Goal: Information Seeking & Learning: Learn about a topic

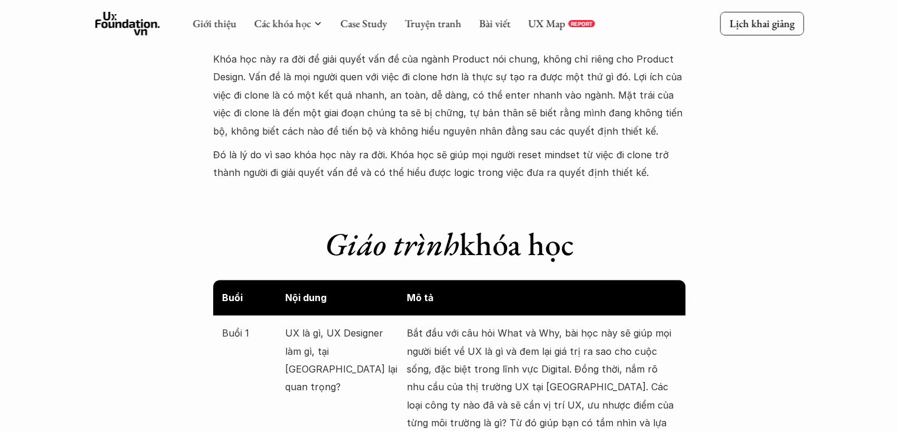
scroll to position [1122, 0]
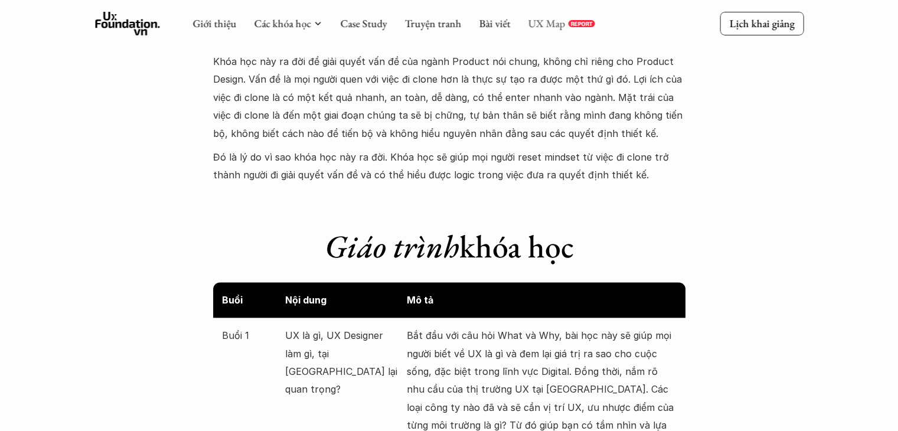
click at [550, 27] on link "UX Map" at bounding box center [546, 24] width 37 height 14
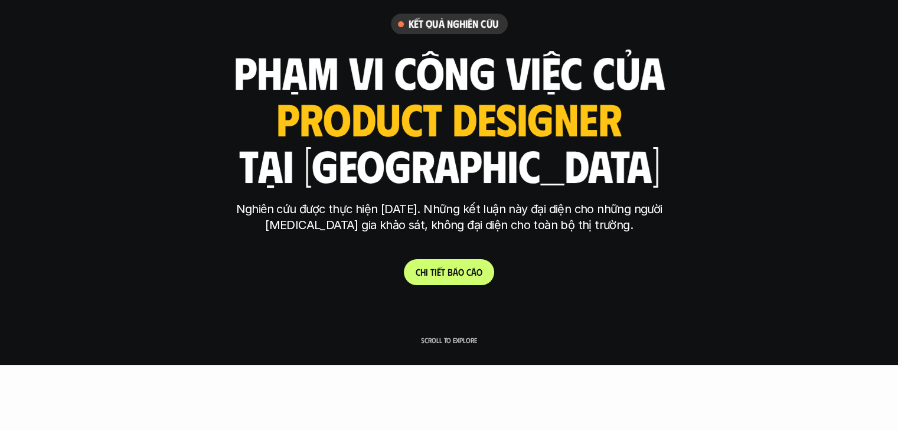
scroll to position [177, 0]
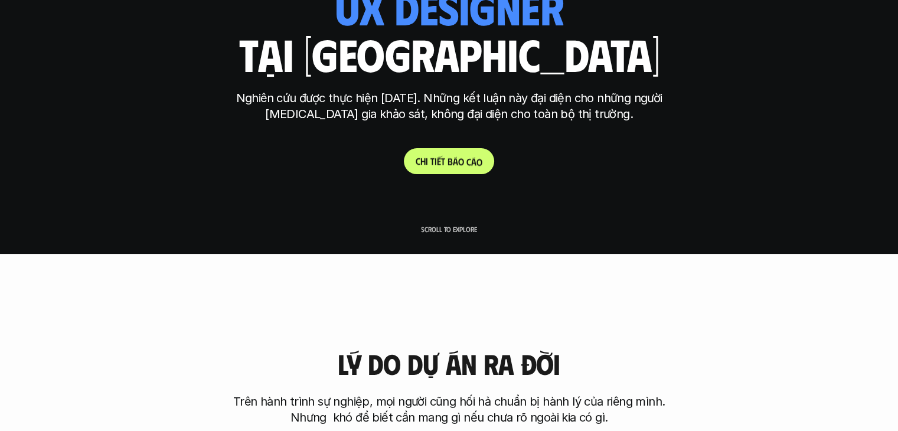
click at [466, 158] on p "C h i t i ế t b á o c á o" at bounding box center [449, 160] width 67 height 11
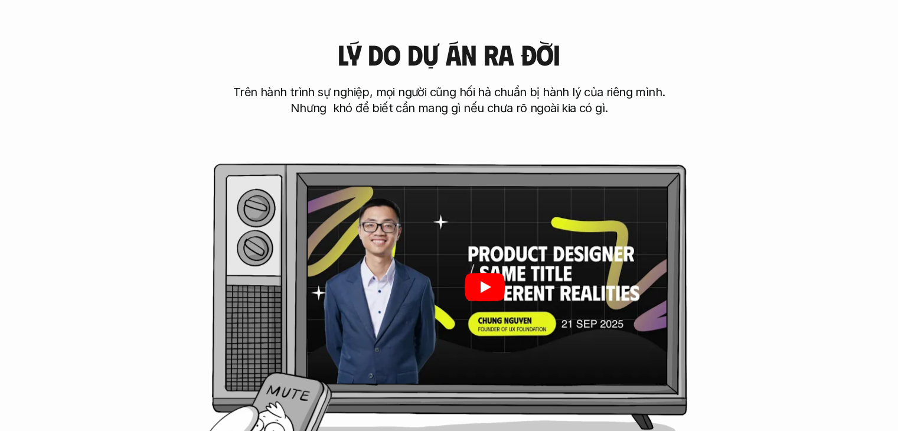
scroll to position [483, 0]
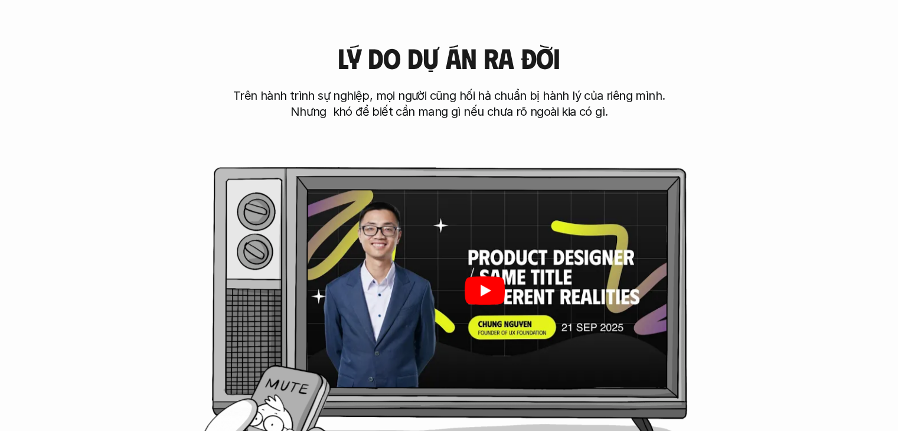
click at [502, 293] on icon "Play" at bounding box center [484, 290] width 40 height 28
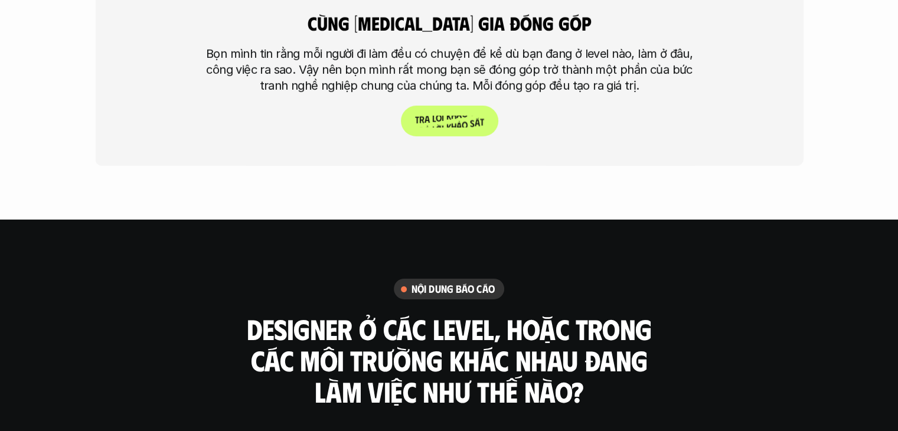
scroll to position [3790, 0]
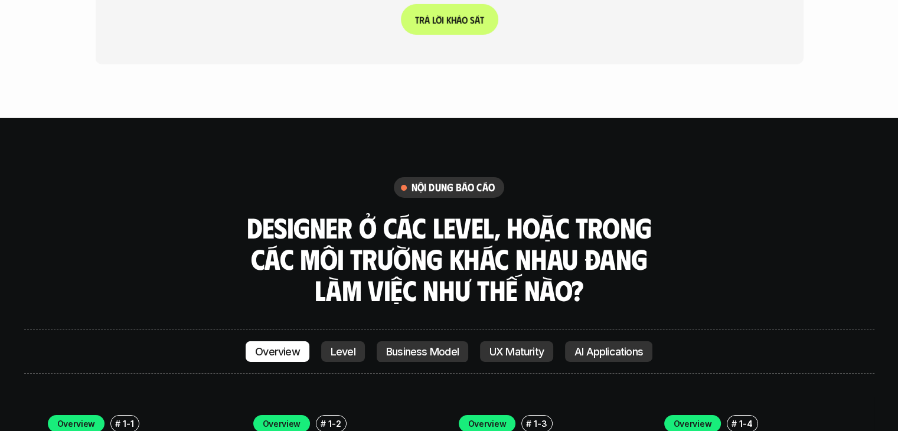
drag, startPoint x: 274, startPoint y: 168, endPoint x: 478, endPoint y: 205, distance: 207.1
click at [478, 212] on h3 "Designer ở các level, hoặc trong các môi trường khác nhau đang làm việc như thế…" at bounding box center [449, 258] width 413 height 93
click at [475, 212] on h3 "Designer ở các level, hoặc trong các môi trường khác nhau đang làm việc như thế…" at bounding box center [449, 258] width 413 height 93
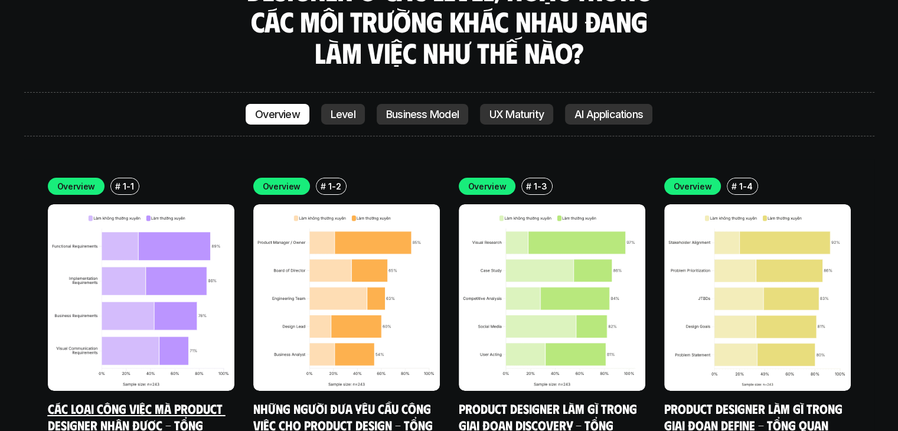
scroll to position [4026, 0]
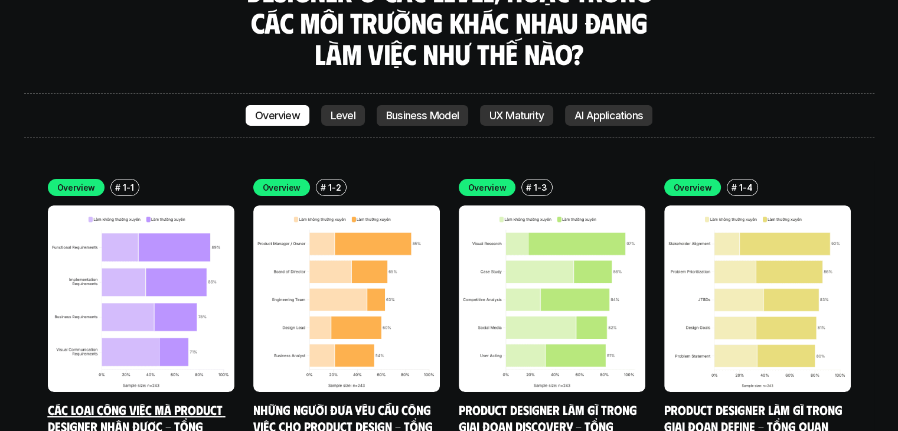
click at [200, 237] on img at bounding box center [141, 298] width 187 height 187
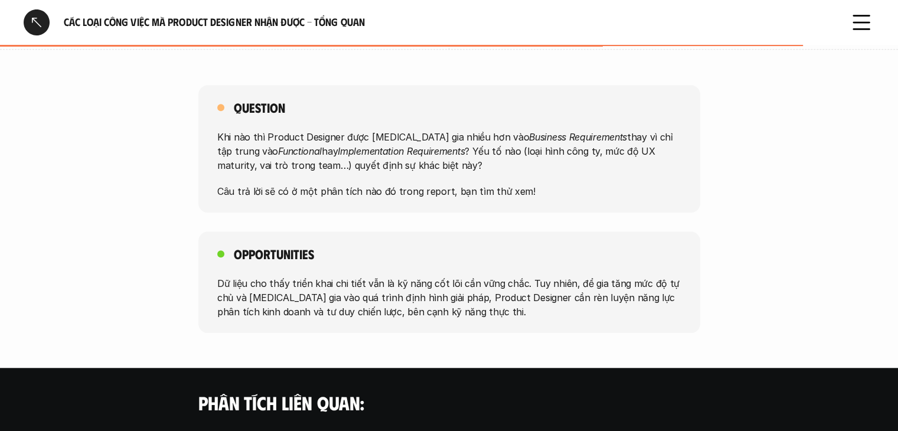
scroll to position [945, 0]
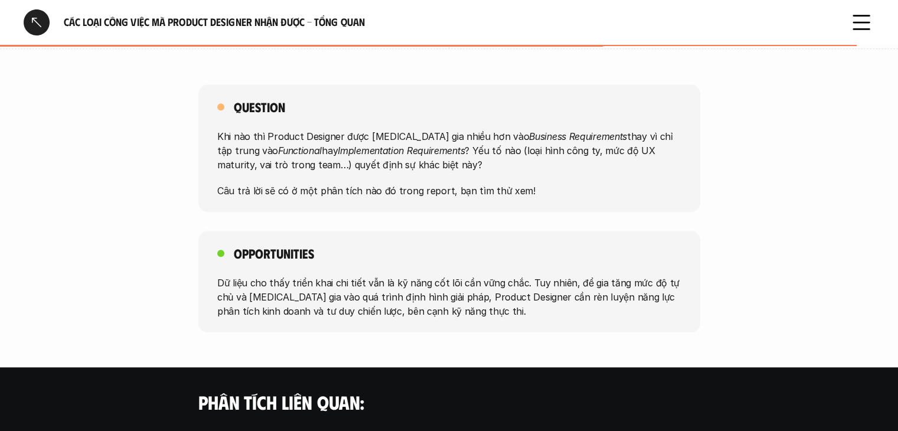
click at [265, 129] on p "Khi nào thì Product Designer được [MEDICAL_DATA] gia nhiều hơn vào Business Req…" at bounding box center [449, 150] width 464 height 43
click at [517, 129] on p "Khi nào thì Product Designer được [MEDICAL_DATA] gia nhiều hơn vào Business Req…" at bounding box center [449, 150] width 464 height 43
click at [335, 129] on p "Khi nào thì Product Designer được [MEDICAL_DATA] gia nhiều hơn vào Business Req…" at bounding box center [449, 150] width 464 height 43
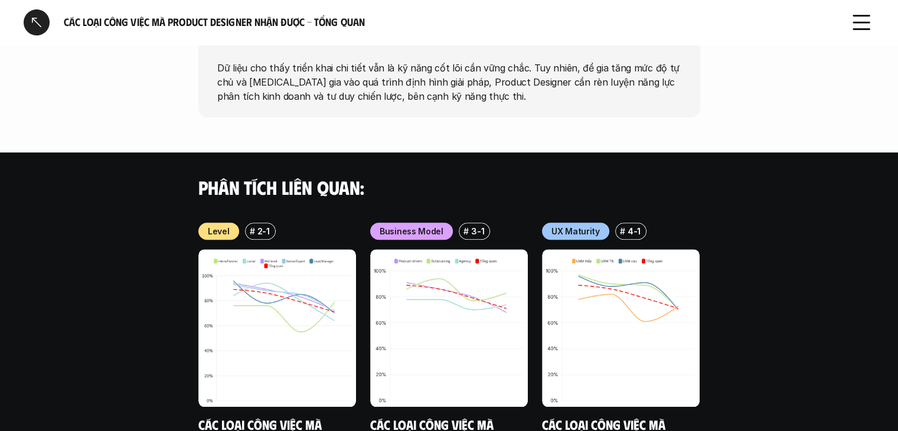
scroll to position [1248, 0]
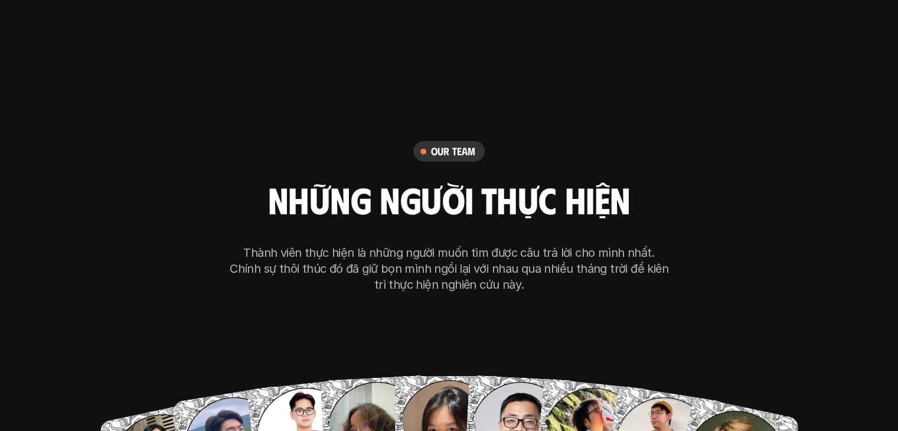
scroll to position [7525, 0]
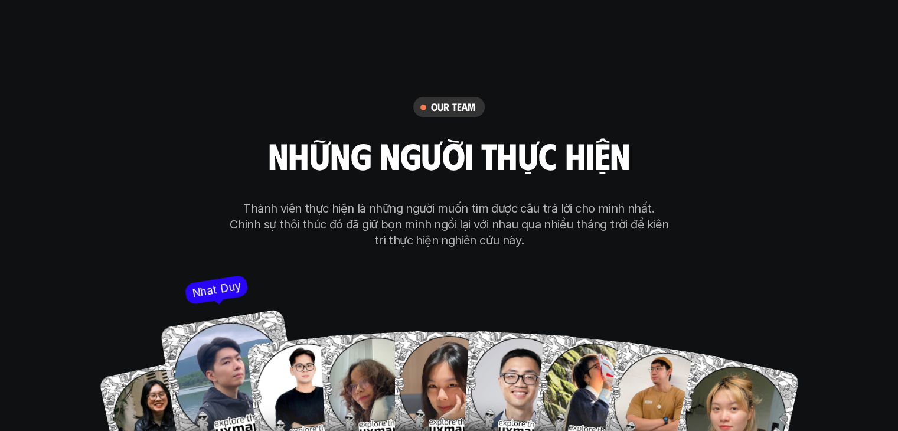
click at [205, 309] on img at bounding box center [230, 380] width 142 height 142
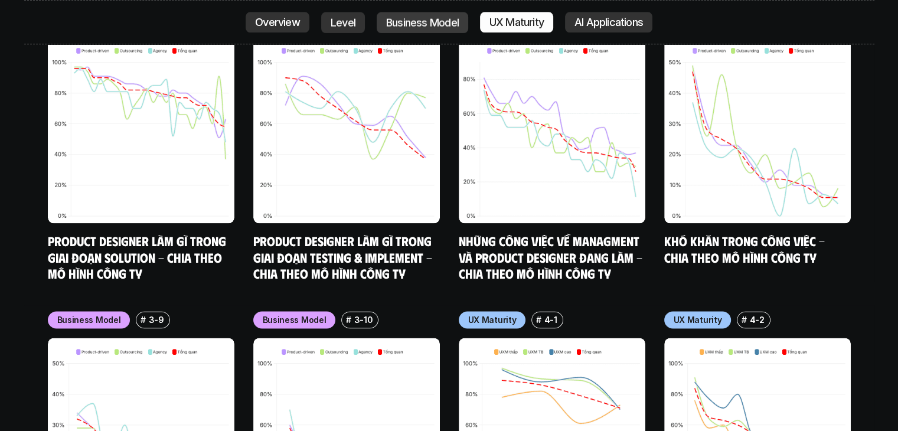
scroll to position [5931, 0]
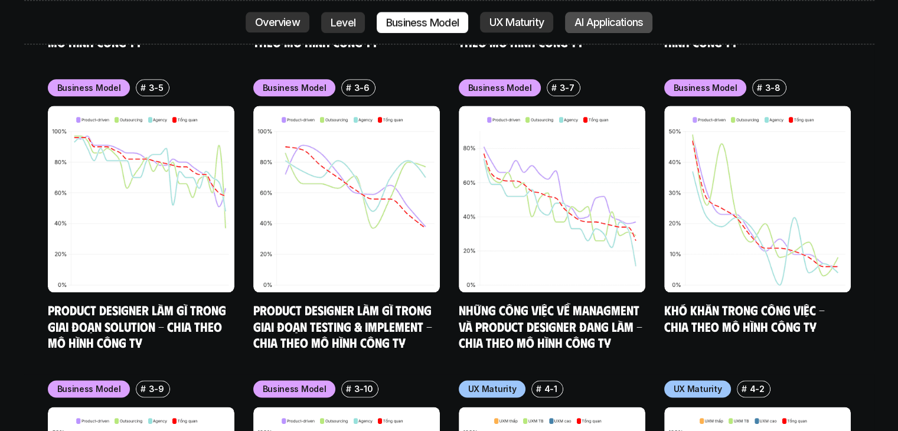
click at [590, 19] on p "AI Applications" at bounding box center [609, 23] width 68 height 12
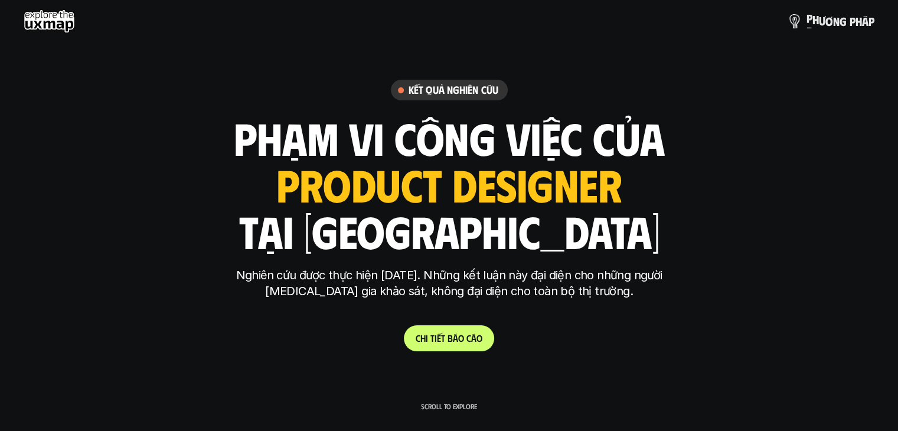
click at [834, 22] on p "p h ư ơ n g p h á p" at bounding box center [841, 21] width 68 height 13
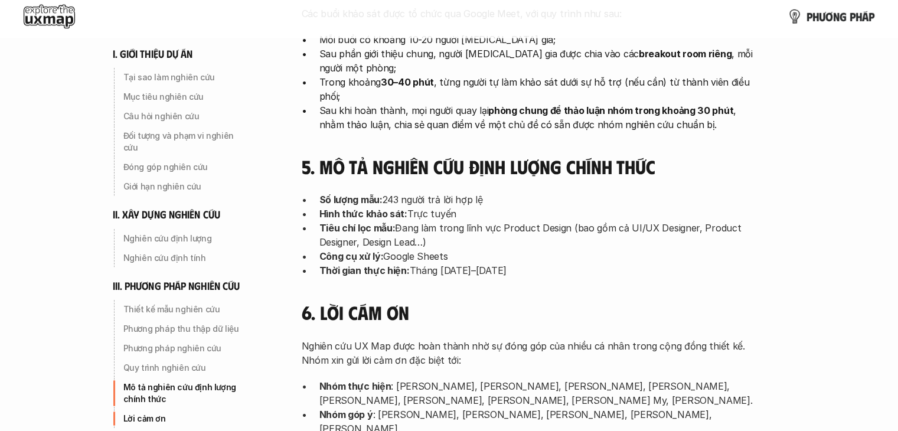
scroll to position [3484, 0]
